Goal: Information Seeking & Learning: Learn about a topic

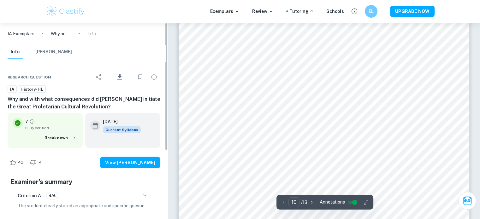
scroll to position [3664, 0]
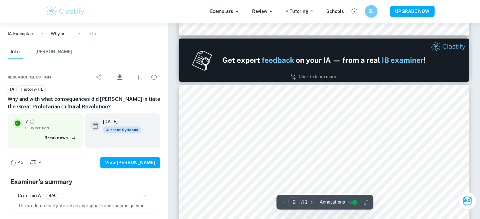
type input "1"
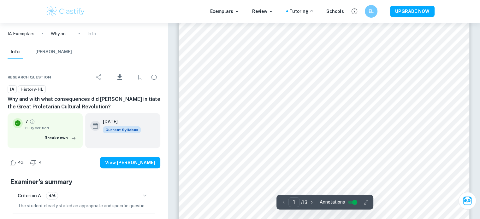
click at [28, 89] on span "History-HL" at bounding box center [31, 89] width 27 height 6
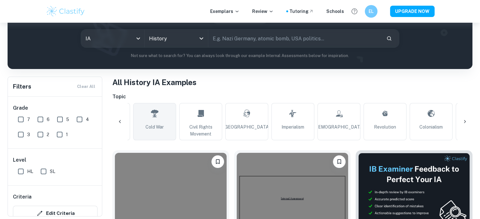
scroll to position [0, 87]
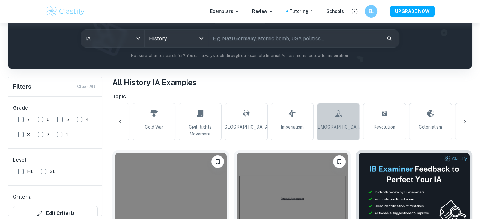
click at [334, 120] on link "[DEMOGRAPHIC_DATA]" at bounding box center [338, 121] width 43 height 37
type input "[DEMOGRAPHIC_DATA]"
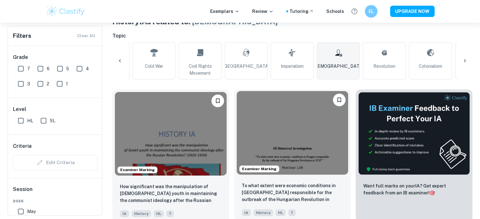
scroll to position [122, 0]
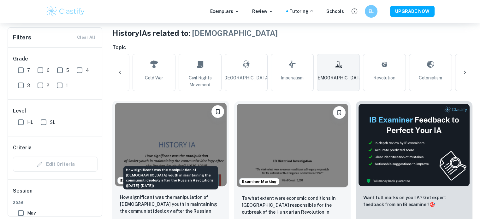
click at [151, 208] on p "How significant was the manipulation of [DEMOGRAPHIC_DATA] youth in maintaining…" at bounding box center [171, 204] width 102 height 21
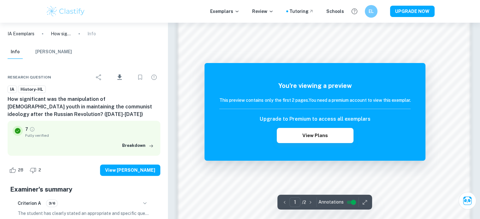
scroll to position [543, 0]
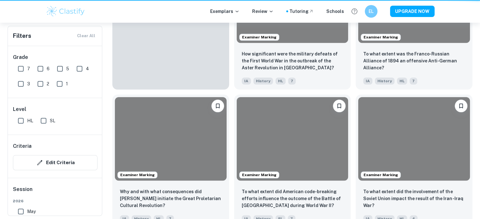
scroll to position [173, 0]
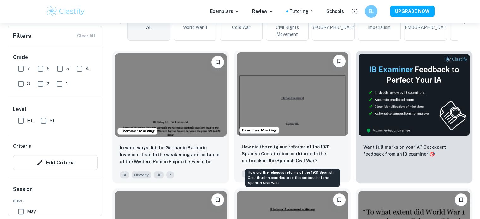
click at [256, 164] on p "How did the religious reforms of the 1931 Spanish Constitution contribute to th…" at bounding box center [293, 154] width 102 height 21
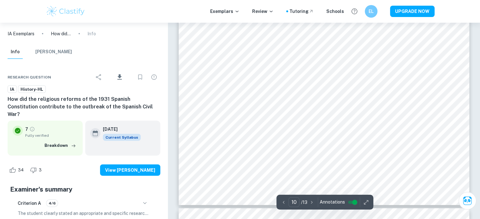
scroll to position [4097, 0]
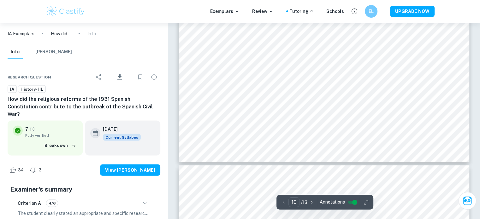
type input "9"
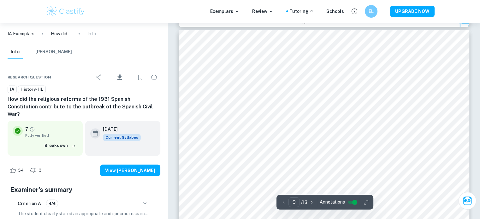
scroll to position [3436, 0]
